Goal: Information Seeking & Learning: Learn about a topic

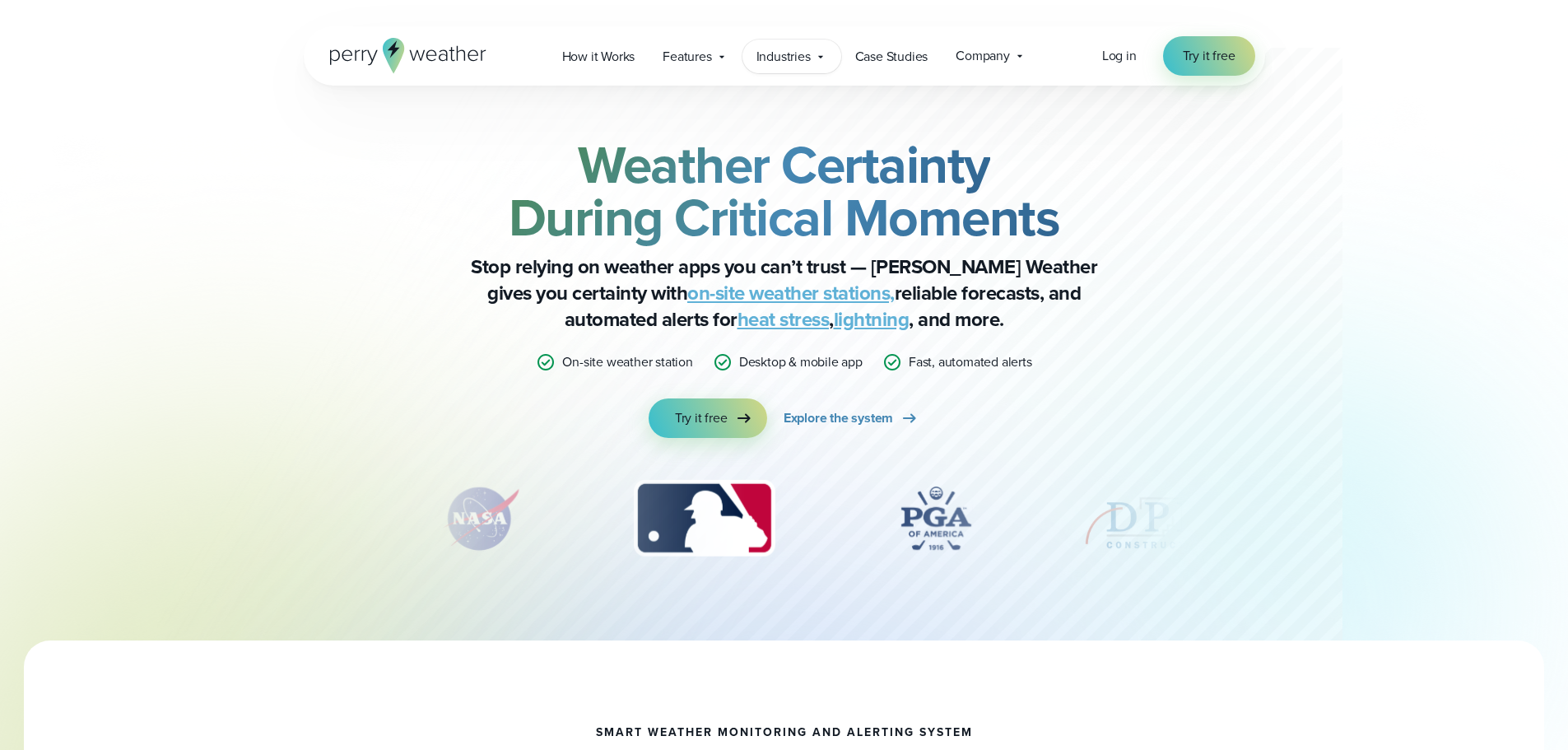
click at [771, 57] on span "Industries" at bounding box center [783, 57] width 54 height 20
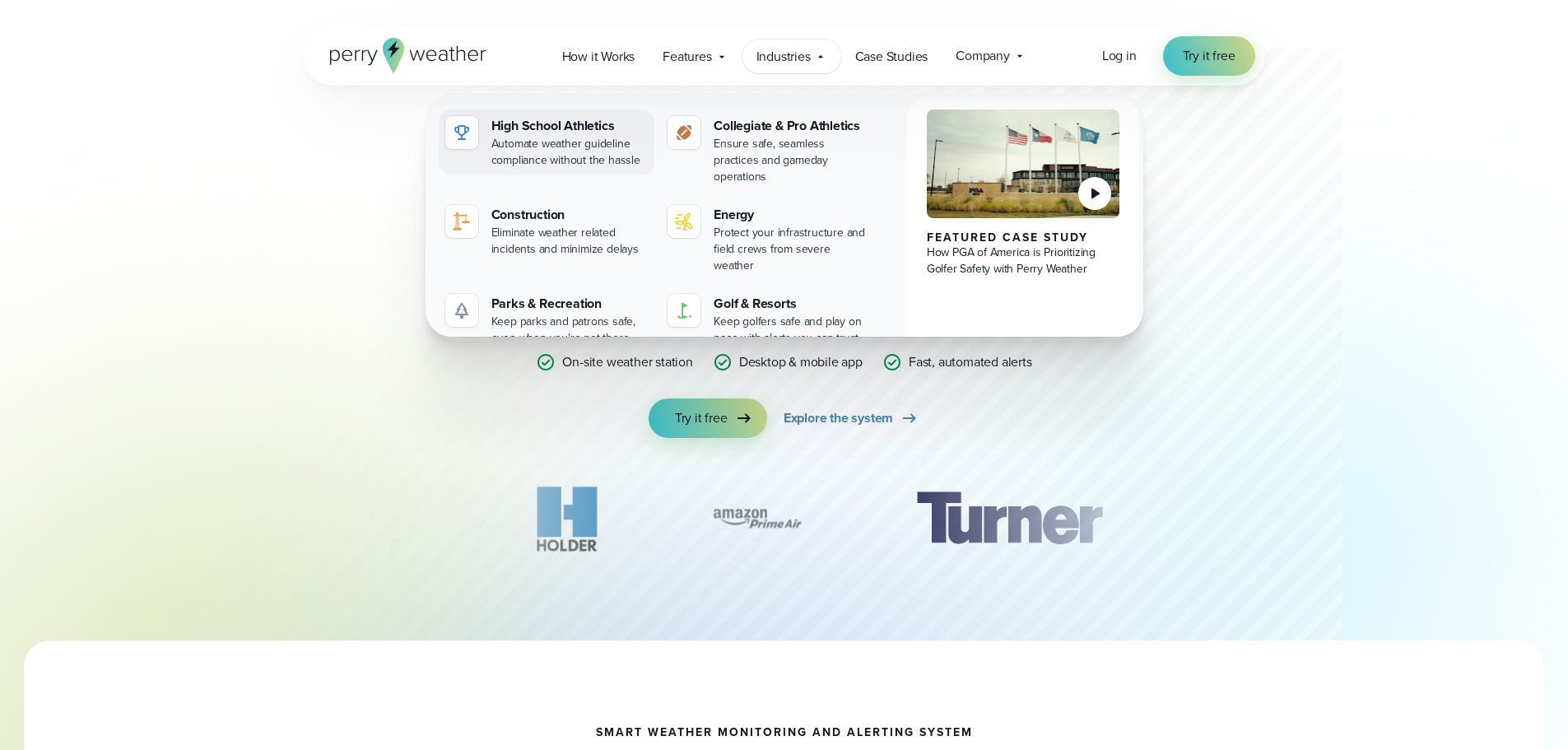
click at [529, 126] on div "High School Athletics" at bounding box center [570, 126] width 157 height 20
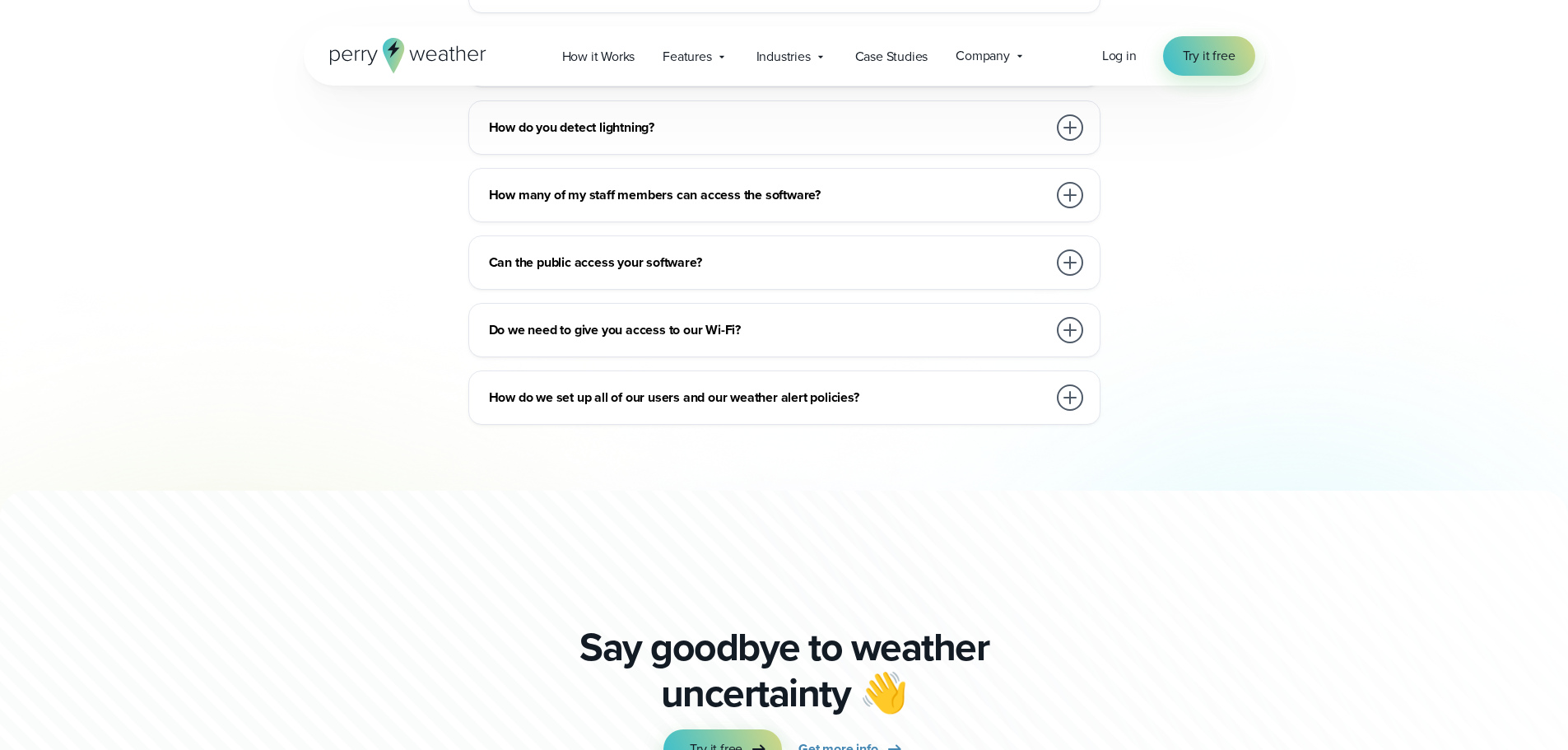
scroll to position [8726, 0]
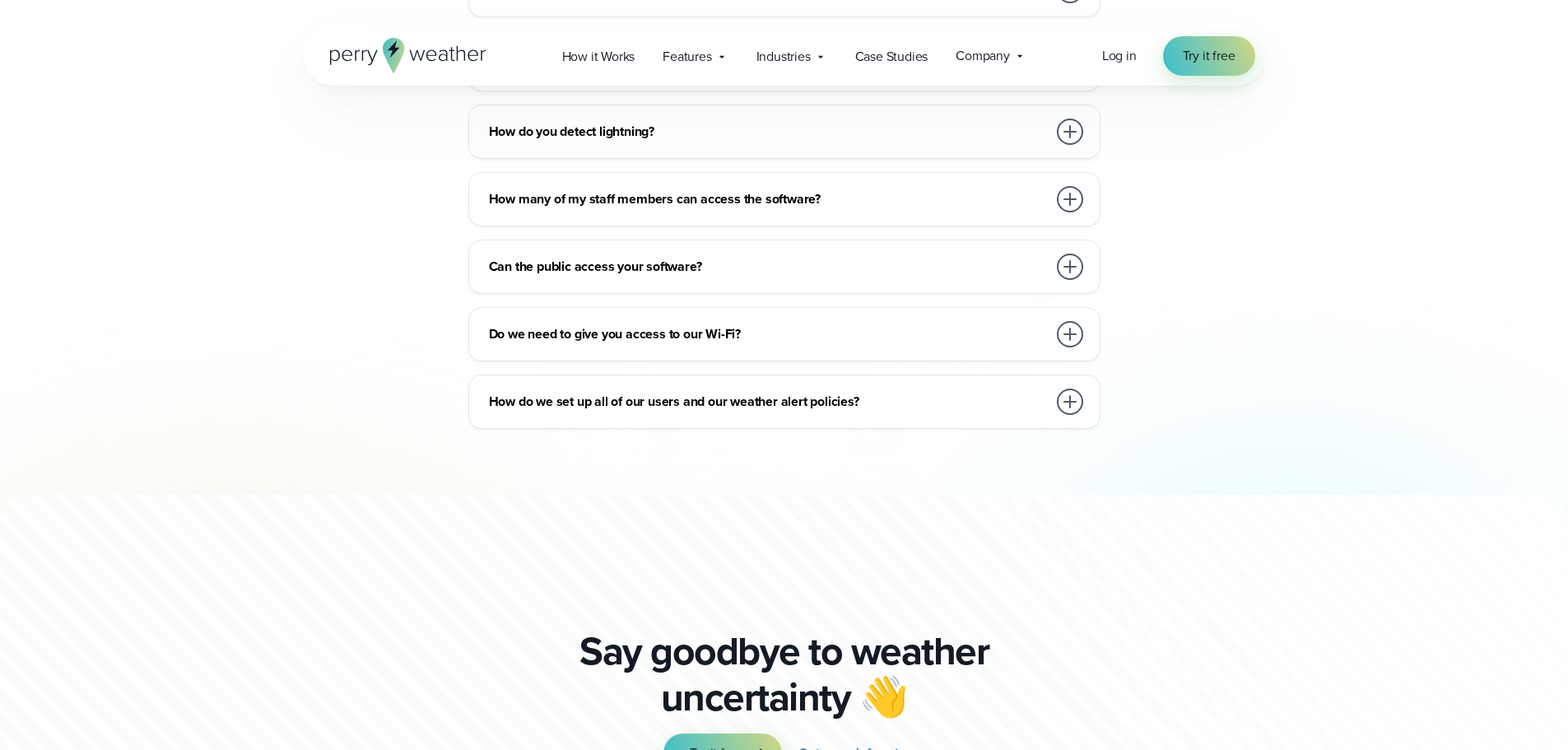
click at [965, 324] on h3 "Do we need to give you access to our Wi-Fi?" at bounding box center [768, 334] width 558 height 20
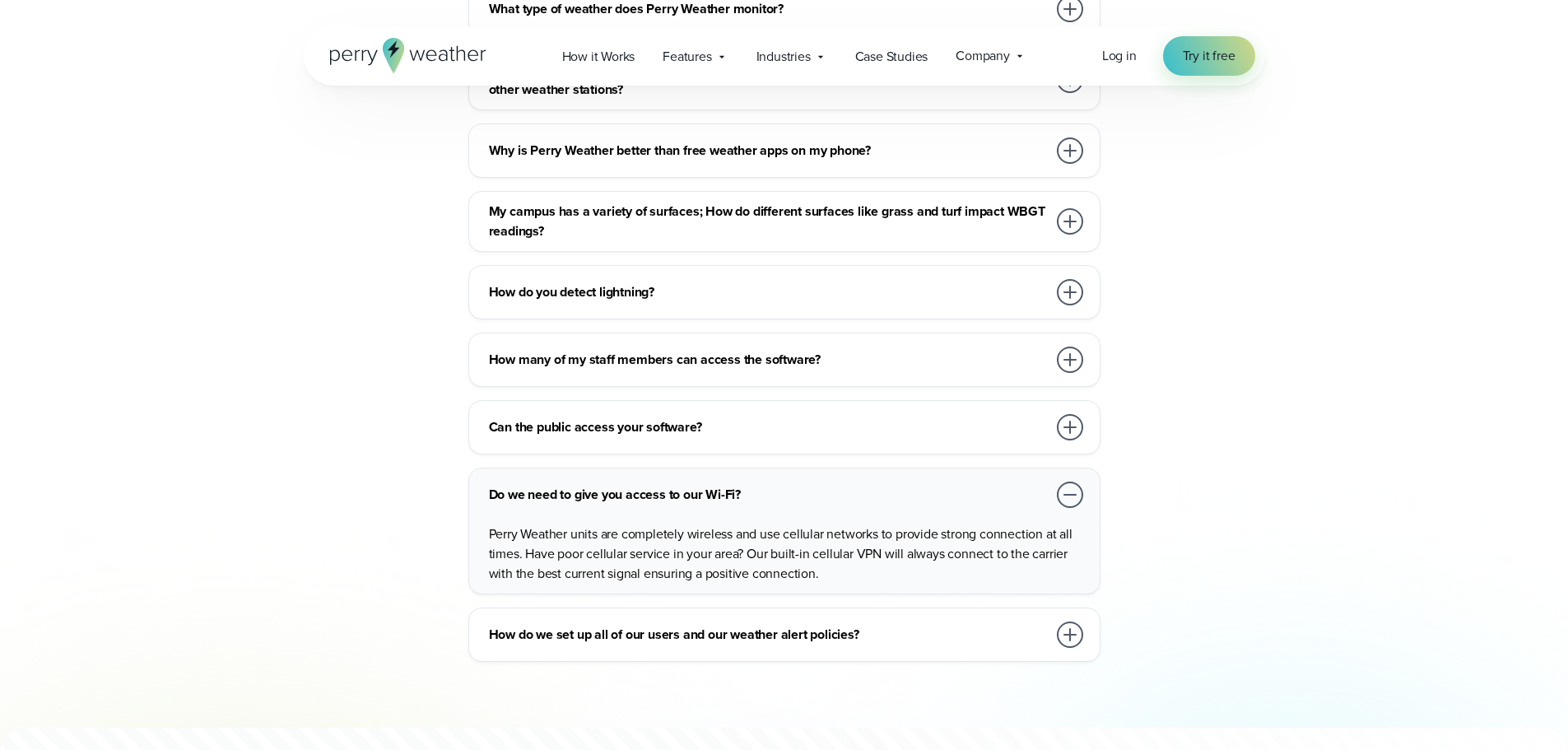
scroll to position [8561, 0]
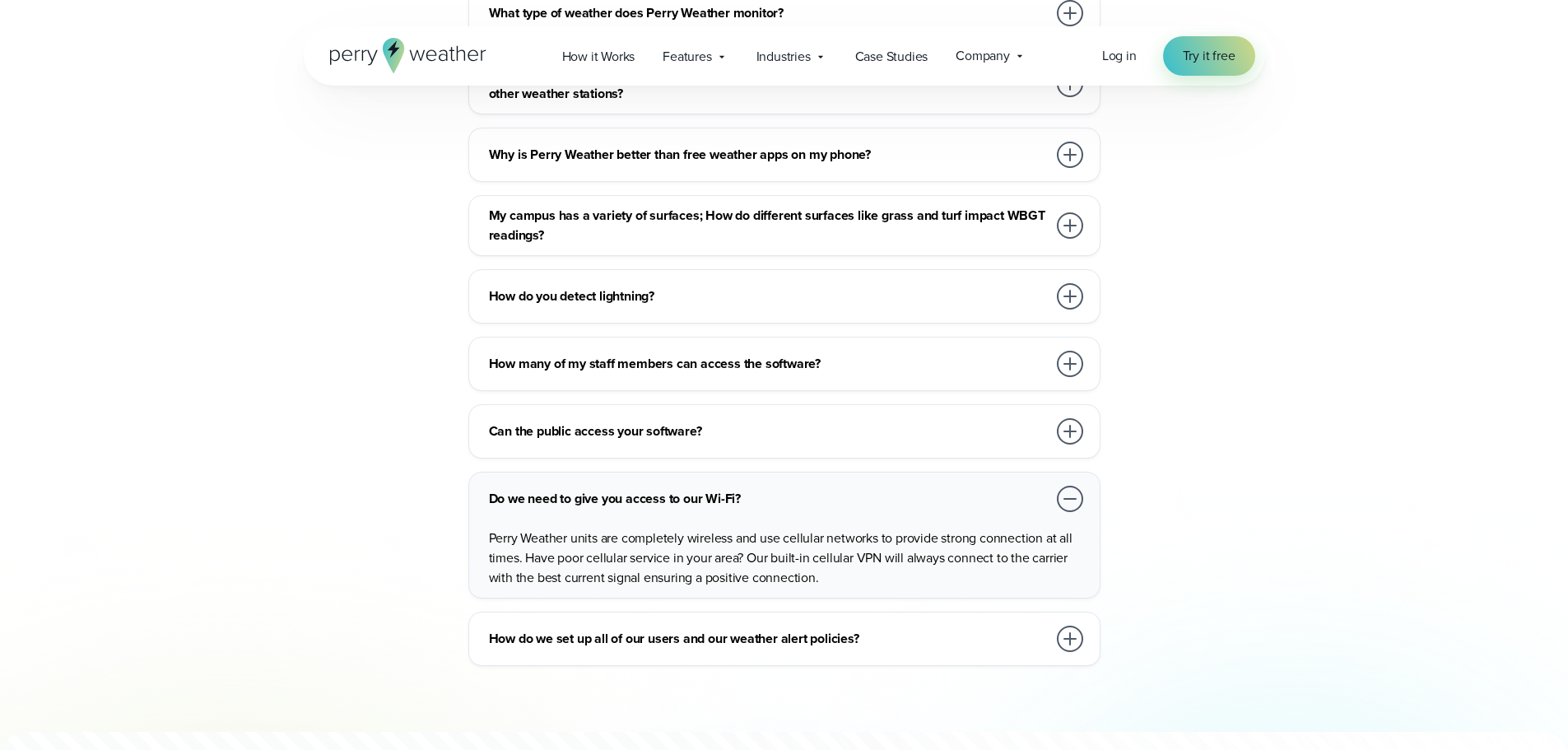
click at [1028, 286] on h3 "How do you detect lightning?" at bounding box center [768, 296] width 558 height 20
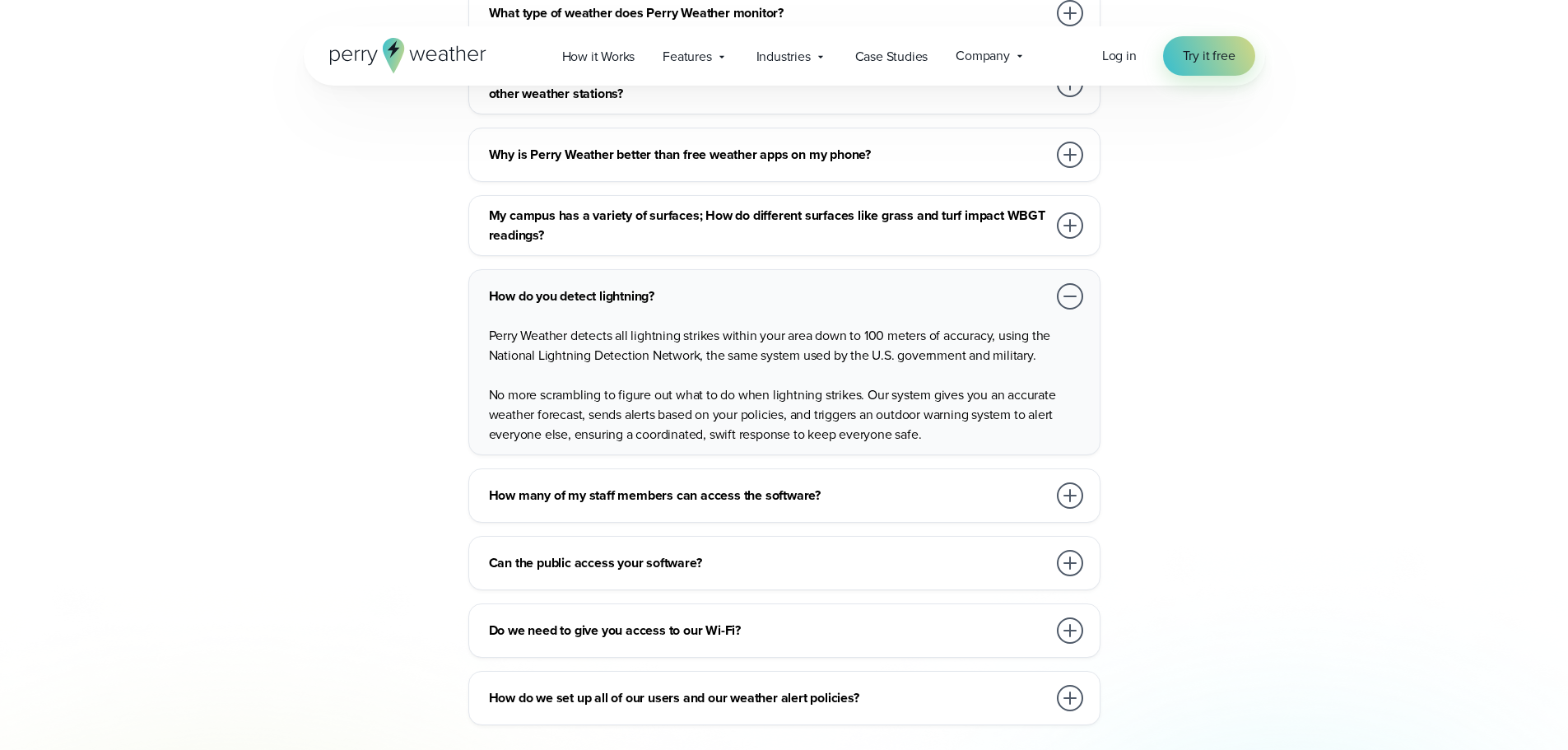
click at [990, 614] on div "Do we need to give you access to our Wi-Fi?" at bounding box center [788, 630] width 597 height 32
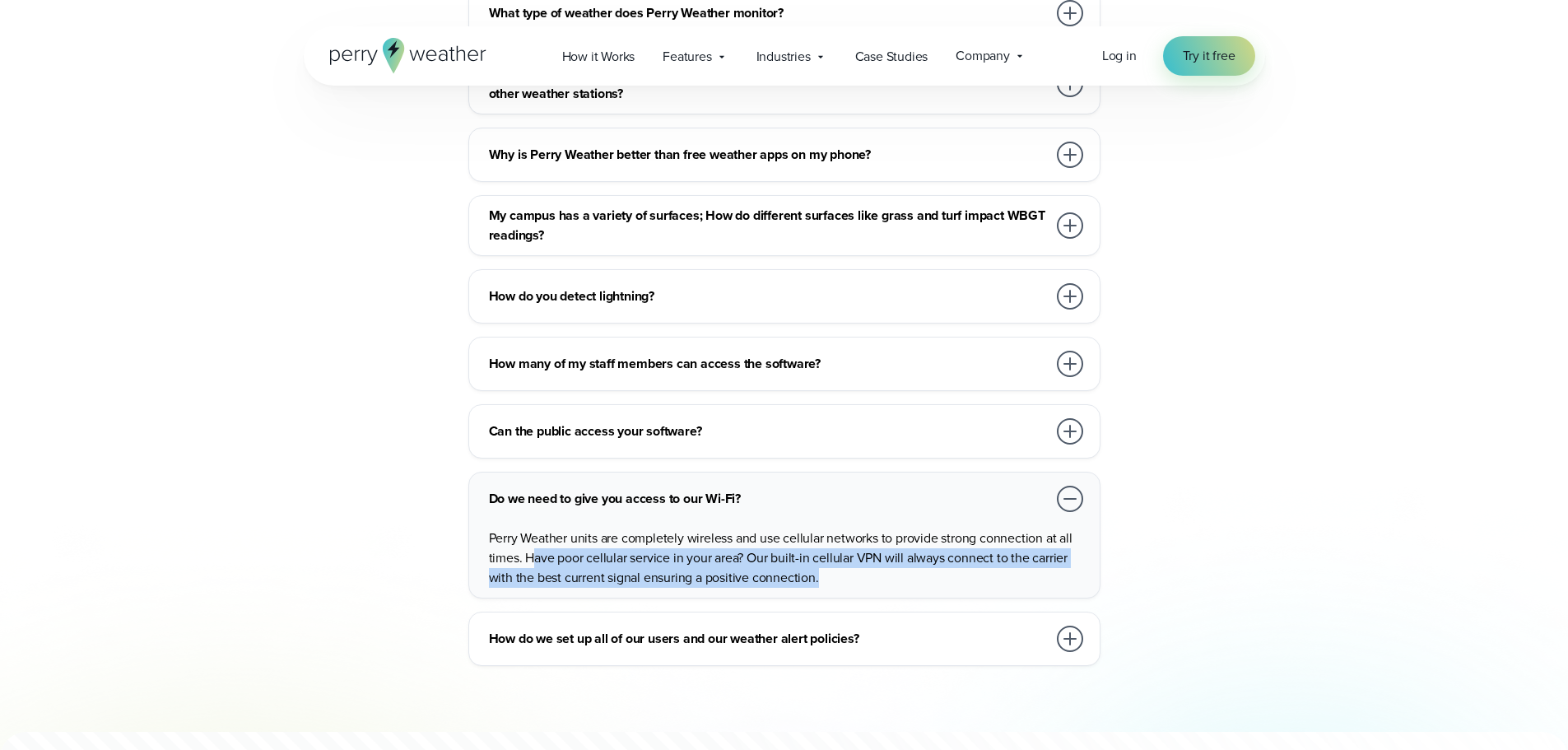
drag, startPoint x: 537, startPoint y: 537, endPoint x: 834, endPoint y: 563, distance: 298.1
click at [834, 563] on p "Perry Weather units are completely wireless and use cellular networks to provid…" at bounding box center [788, 559] width 597 height 60
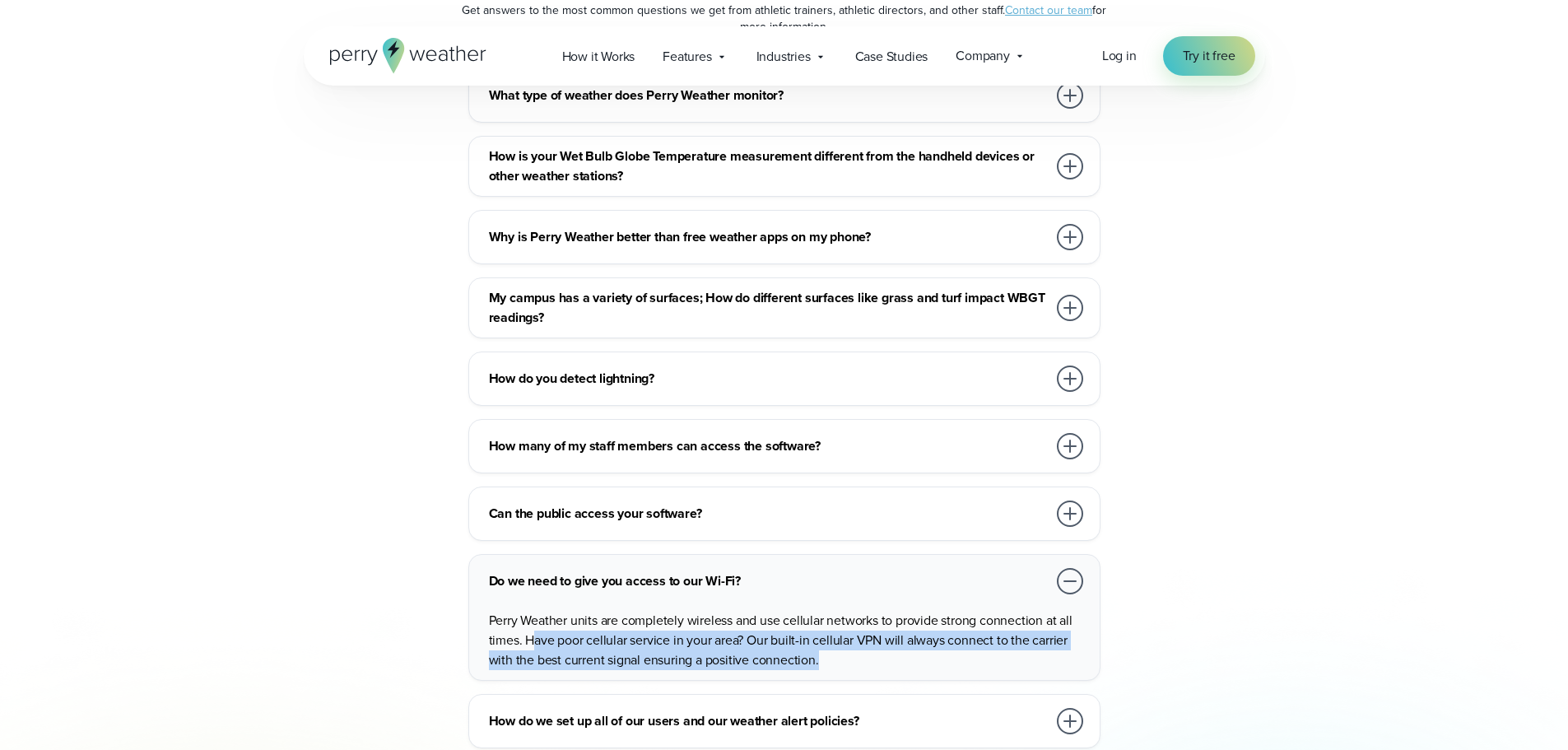
scroll to position [8397, 0]
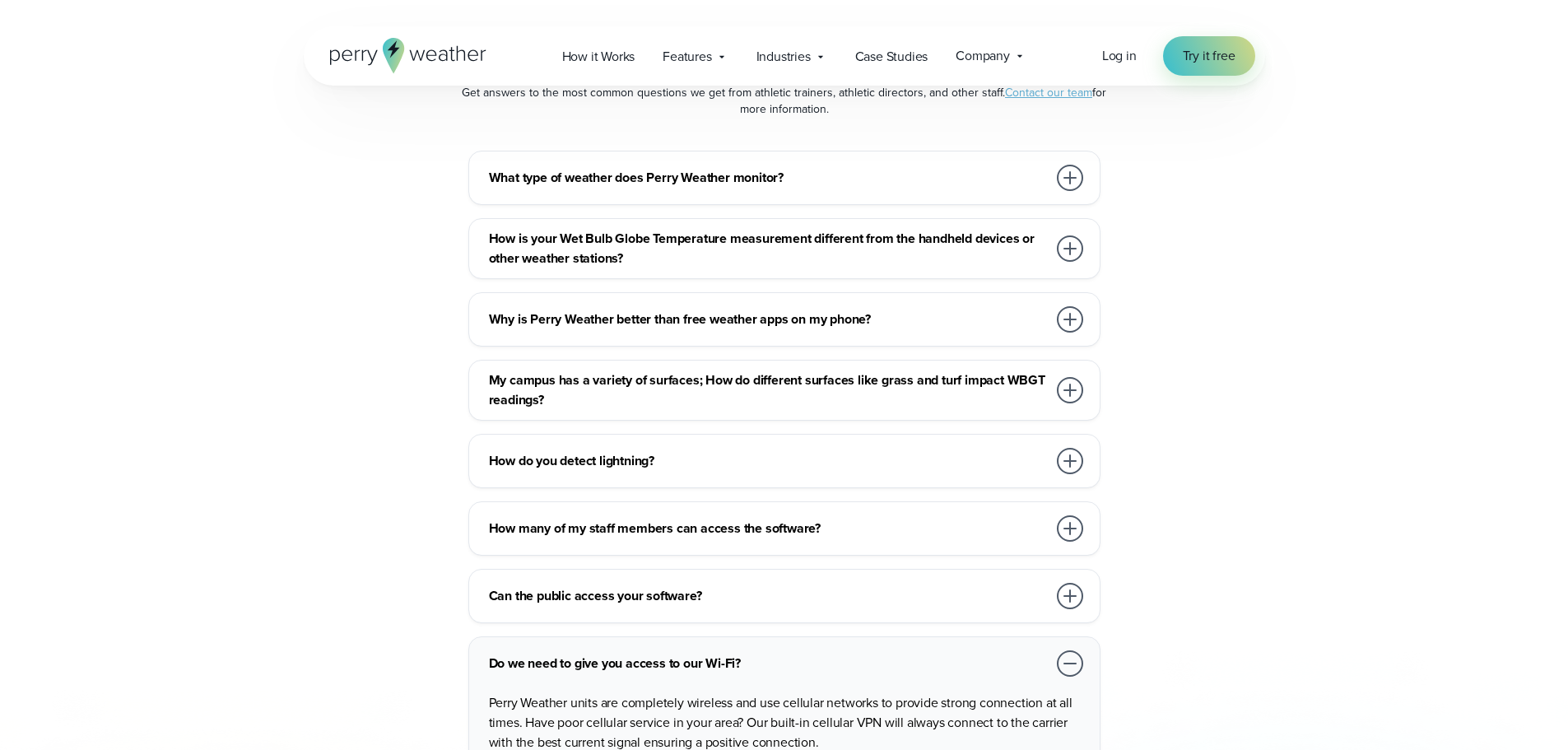
click at [974, 310] on h3 "Why is Perry Weather better than free weather apps on my phone?" at bounding box center [768, 319] width 558 height 20
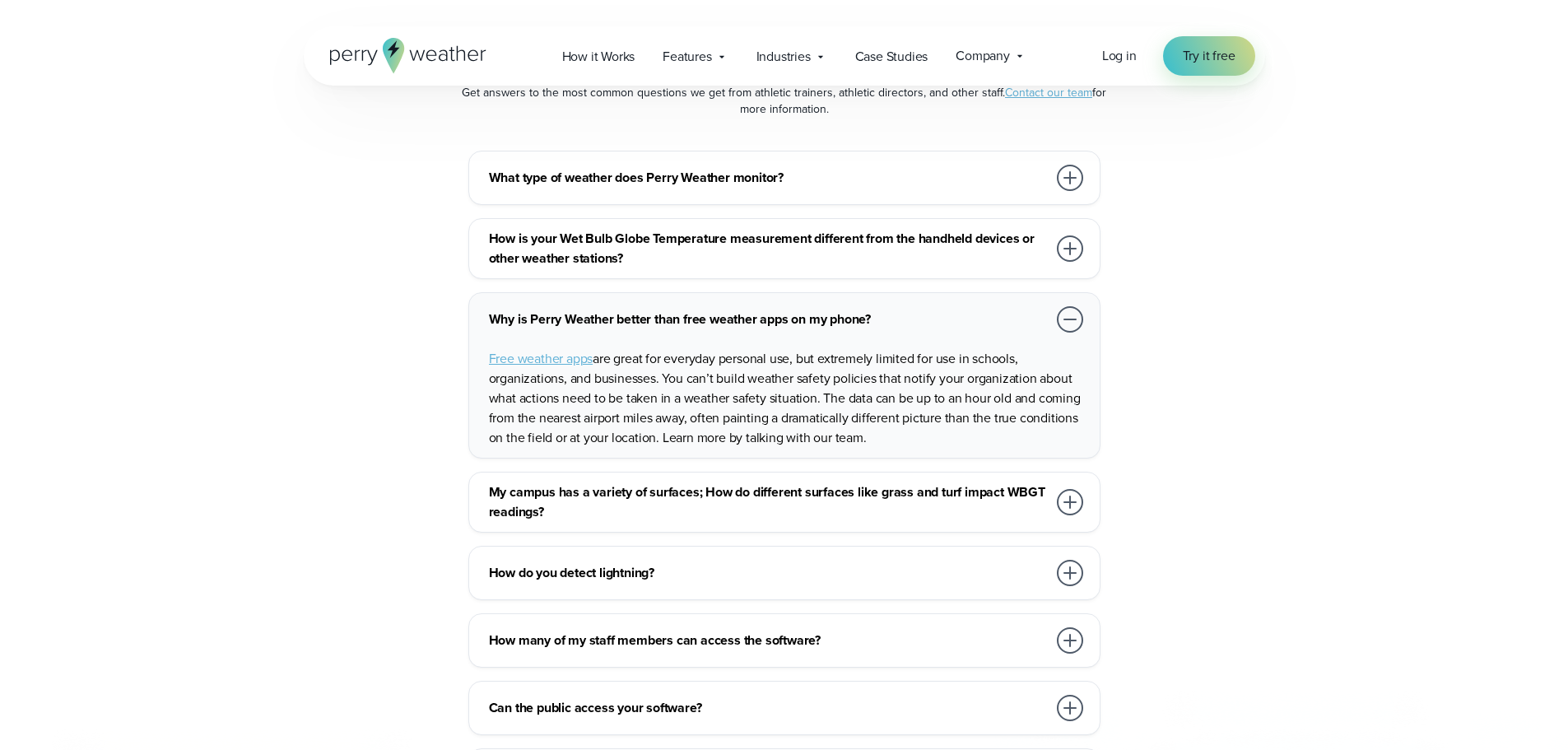
click at [866, 413] on p "Free weather apps are great for everyday personal use, but extremely limited fo…" at bounding box center [788, 398] width 597 height 98
drag, startPoint x: 762, startPoint y: 403, endPoint x: 710, endPoint y: 403, distance: 52.0
click at [714, 401] on p "Free weather apps are great for everyday personal use, but extremely limited fo…" at bounding box center [788, 398] width 597 height 98
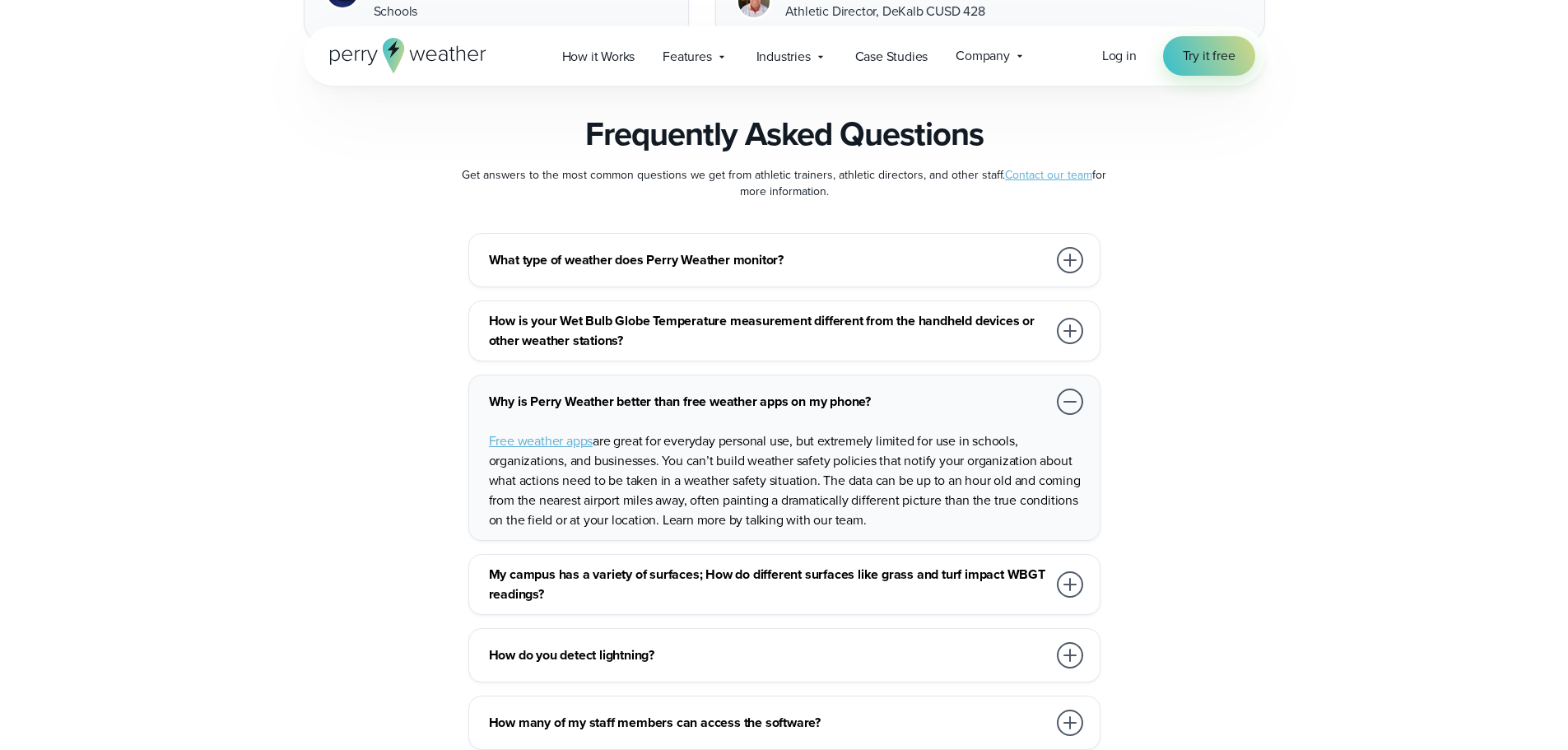
click at [909, 250] on h3 "What type of weather does Perry Weather monitor?" at bounding box center [768, 260] width 558 height 20
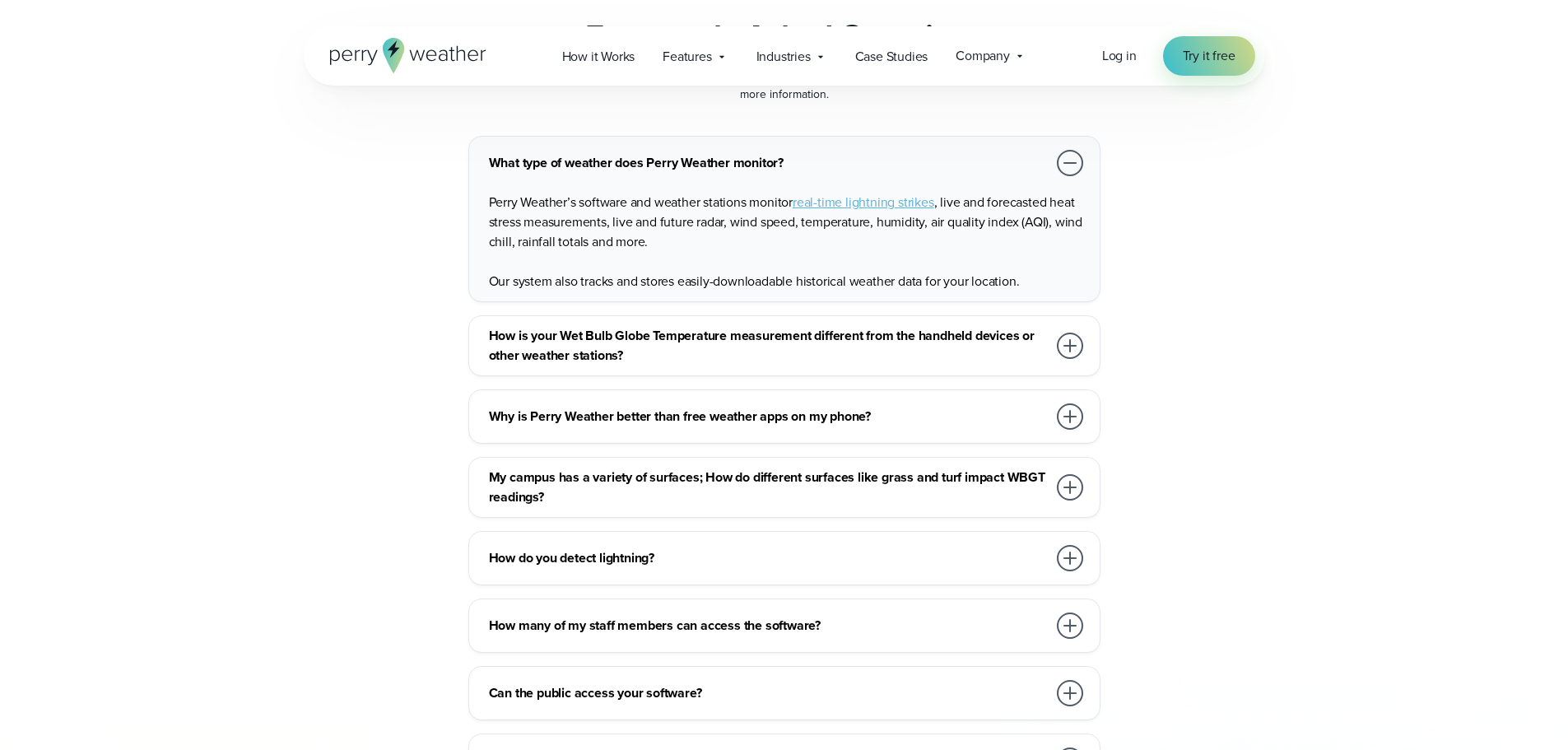
scroll to position [8479, 0]
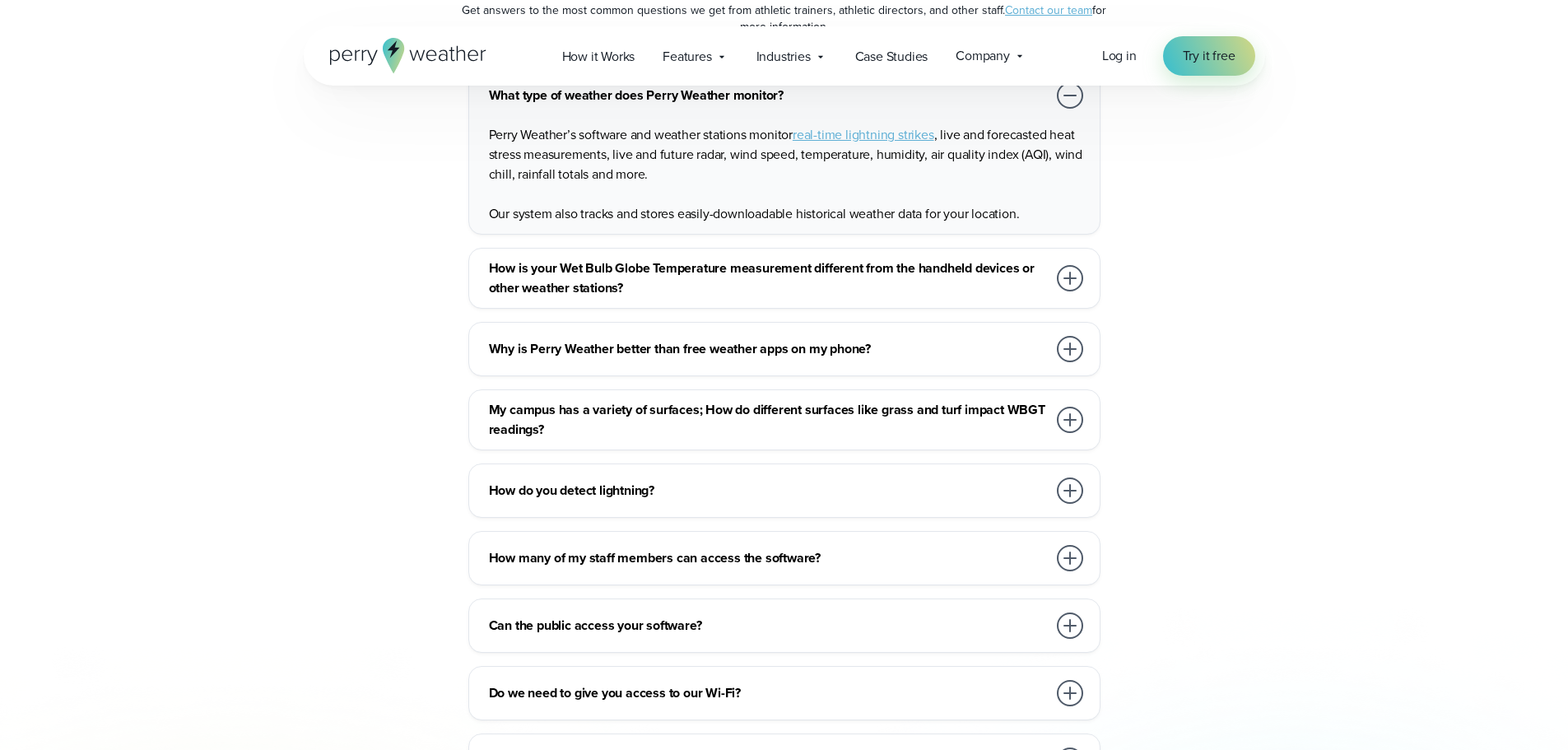
click at [1047, 258] on div "How is your Wet Bulb Globe Temperature measurement different from the handheld …" at bounding box center [788, 278] width 597 height 40
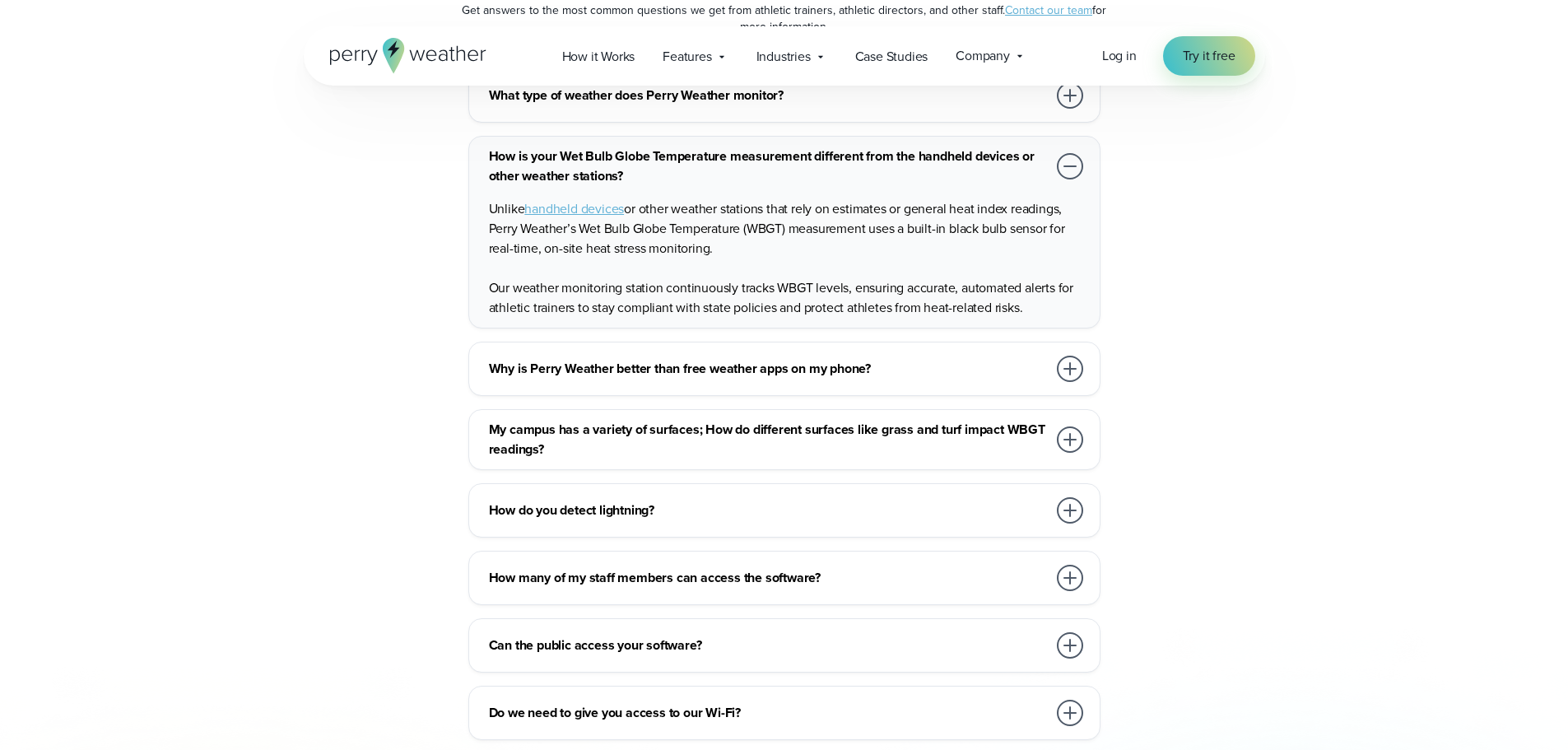
drag, startPoint x: 1047, startPoint y: 253, endPoint x: 923, endPoint y: 220, distance: 128.3
click at [923, 220] on p "Unlike handheld devices or other weather stations that rely on estimates or gen…" at bounding box center [788, 229] width 597 height 60
